Goal: Check status

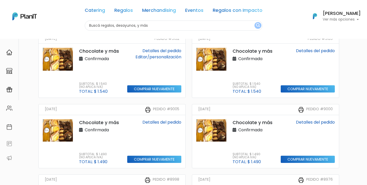
click at [157, 124] on link "Detalles del pedido" at bounding box center [161, 122] width 39 height 6
click at [159, 50] on link "Detalles del pedido" at bounding box center [161, 51] width 39 height 6
click at [164, 47] on div "Chocolate y más Confirmada Subtotal: $ 1.540 (No aplica IVA) Total: $ 1.540 Det…" at bounding box center [112, 71] width 147 height 54
click at [164, 49] on link "Detalles del pedido" at bounding box center [161, 51] width 39 height 6
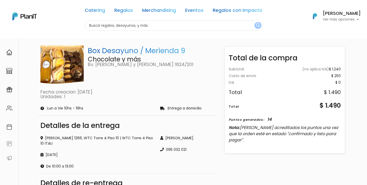
scroll to position [47, 0]
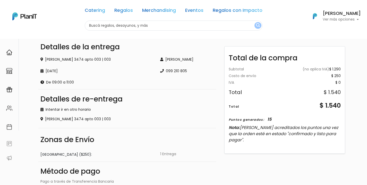
scroll to position [94, 0]
